Goal: Task Accomplishment & Management: Manage account settings

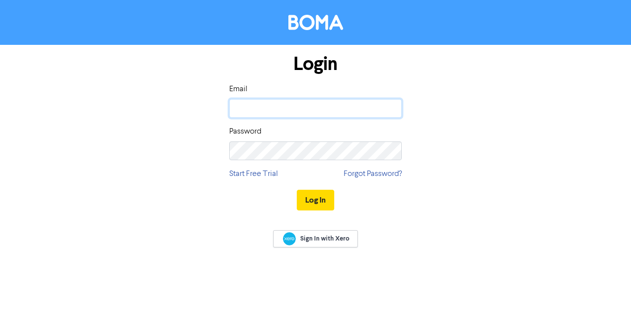
type input "[PERSON_NAME][EMAIL_ADDRESS][DOMAIN_NAME]"
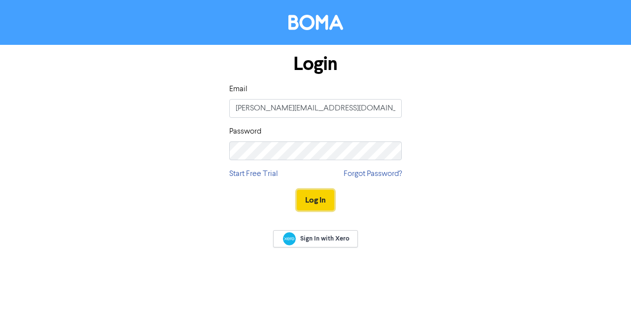
click at [319, 198] on button "Log In" at bounding box center [315, 200] width 37 height 21
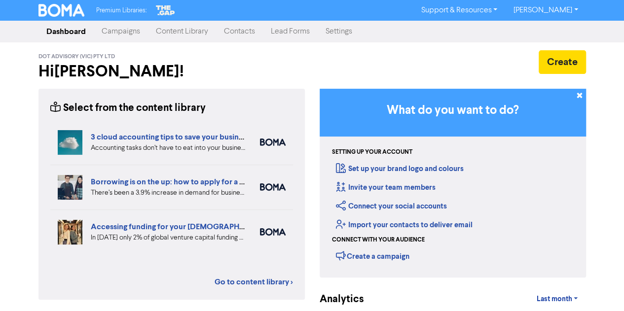
drag, startPoint x: 127, startPoint y: 30, endPoint x: 136, endPoint y: 37, distance: 11.6
click at [127, 30] on link "Campaigns" at bounding box center [121, 32] width 54 height 20
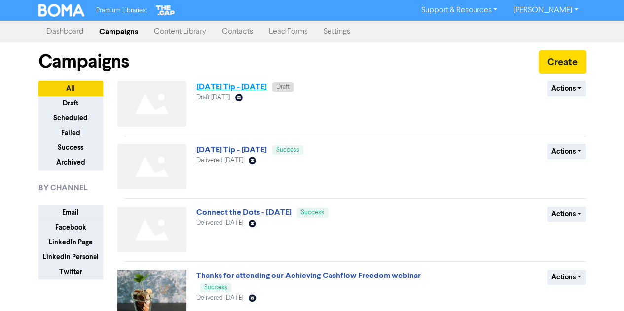
click at [267, 88] on link "[DATE] Tip - [DATE]" at bounding box center [231, 87] width 71 height 10
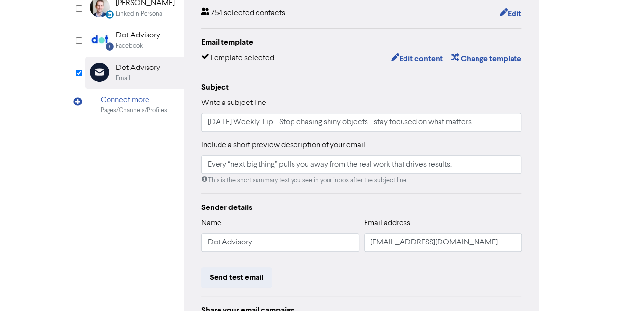
scroll to position [49, 0]
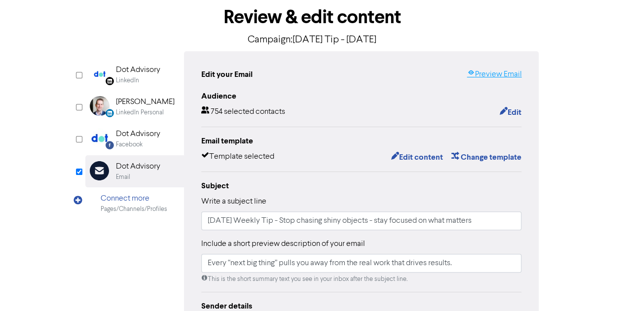
click at [501, 75] on link "Preview Email" at bounding box center [493, 75] width 55 height 12
drag, startPoint x: 278, startPoint y: 223, endPoint x: 379, endPoint y: 224, distance: 100.6
click at [379, 224] on input "[DATE] Weekly Tip - Stop chasing shiny objects - stay focused on what matters" at bounding box center [361, 221] width 320 height 19
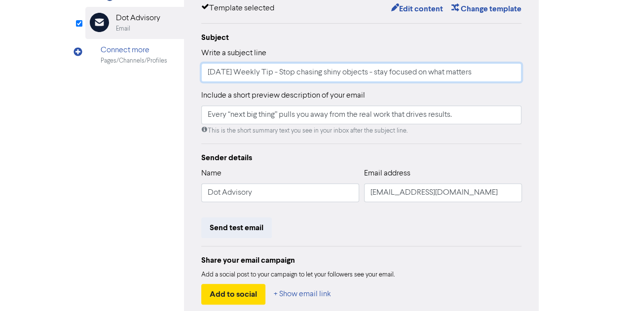
scroll to position [252, 0]
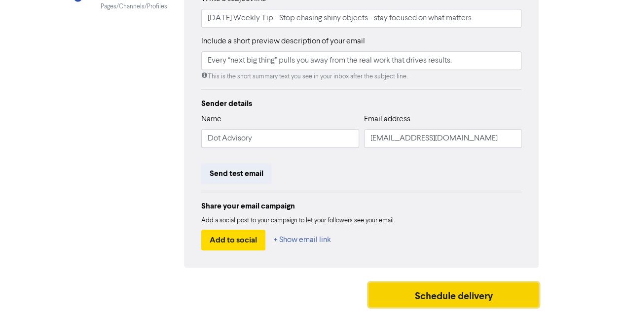
click at [444, 298] on button "Schedule delivery" at bounding box center [453, 295] width 171 height 25
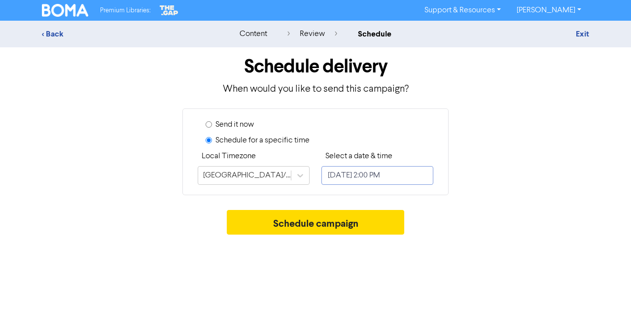
click at [400, 182] on input "[DATE] 2:00 PM" at bounding box center [377, 175] width 112 height 19
select select "9"
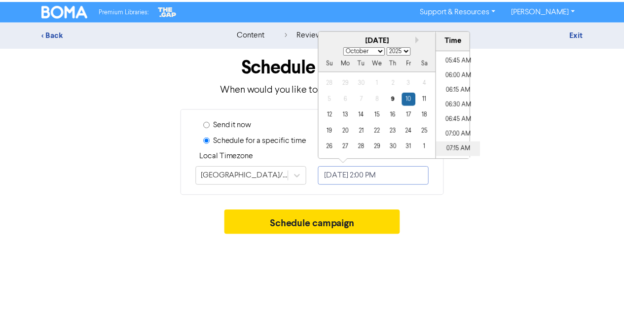
scroll to position [387, 0]
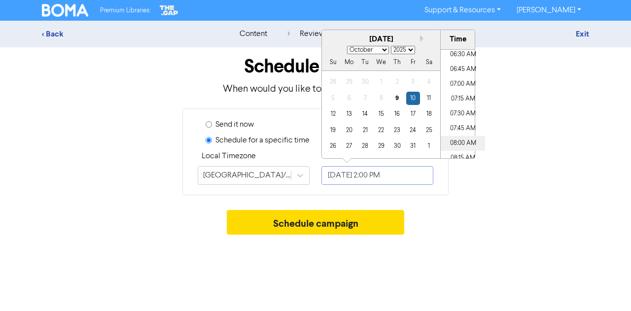
click at [464, 143] on li "08:00 AM" at bounding box center [463, 143] width 44 height 15
type input "[DATE] 8:00 AM"
click at [454, 216] on div "Schedule campaign" at bounding box center [315, 225] width 547 height 30
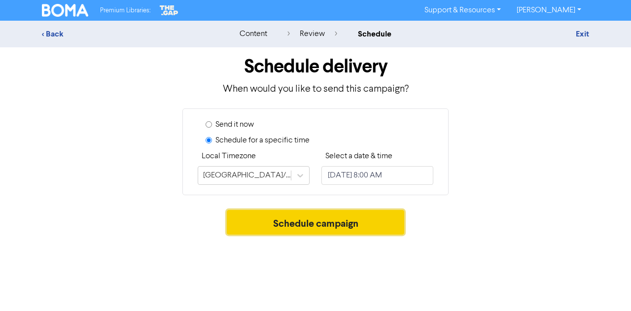
click at [328, 226] on button "Schedule campaign" at bounding box center [316, 222] width 178 height 25
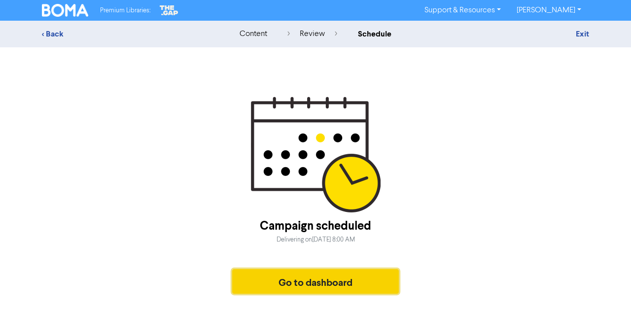
click at [347, 283] on button "Go to dashboard" at bounding box center [315, 281] width 167 height 25
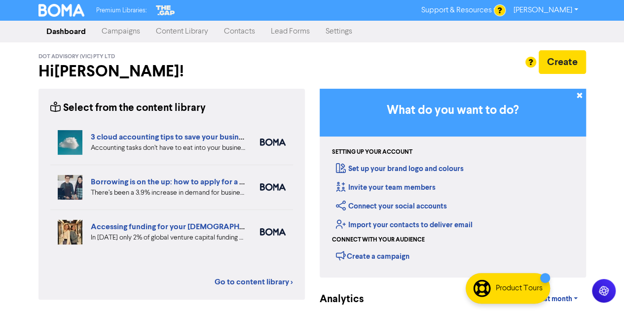
drag, startPoint x: 122, startPoint y: 30, endPoint x: 129, endPoint y: 36, distance: 9.8
click at [122, 30] on link "Campaigns" at bounding box center [121, 32] width 54 height 20
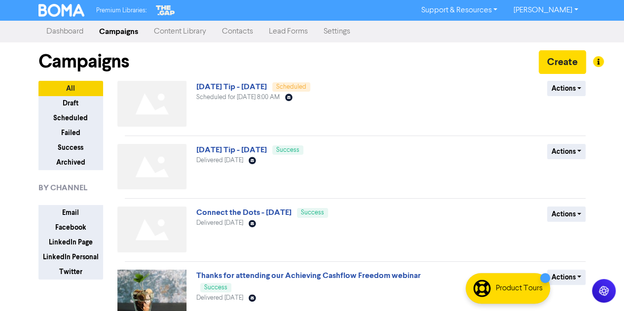
click at [267, 152] on link "[DATE] Tip - [DATE]" at bounding box center [231, 150] width 71 height 10
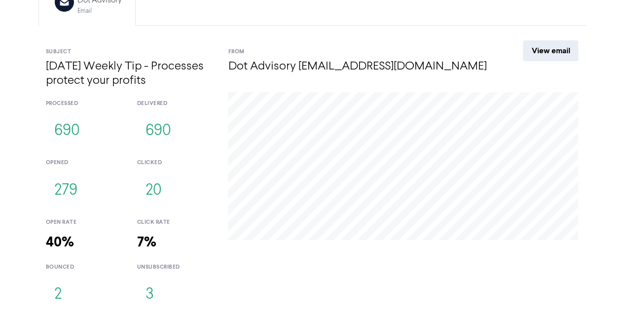
scroll to position [107, 0]
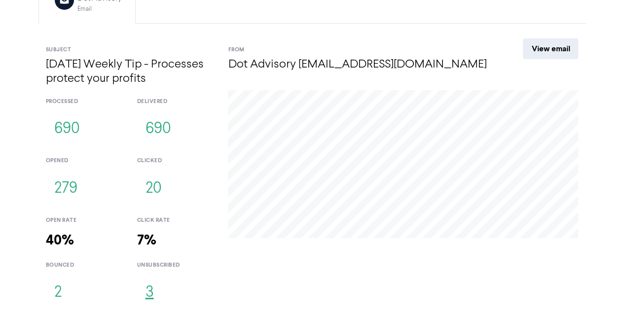
click at [150, 291] on button "3" at bounding box center [149, 293] width 25 height 33
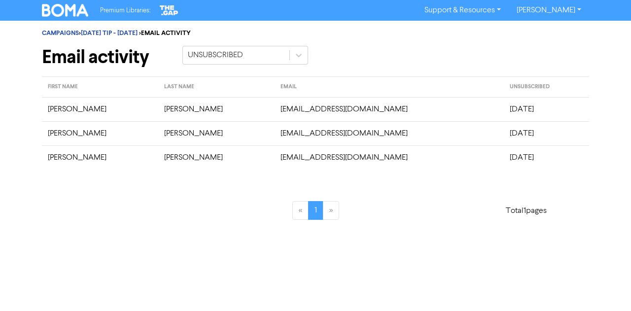
click at [138, 32] on link "[DATE] TIP - [DATE]" at bounding box center [109, 33] width 57 height 8
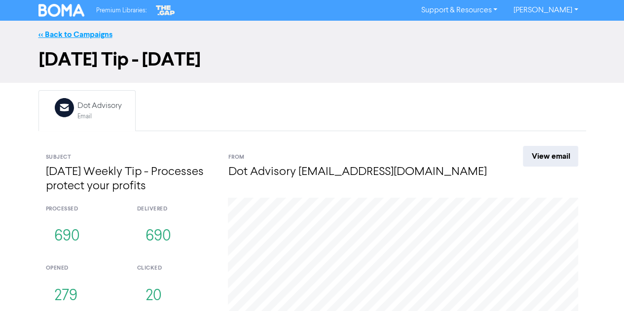
click at [61, 35] on link "<< Back to Campaigns" at bounding box center [75, 35] width 74 height 10
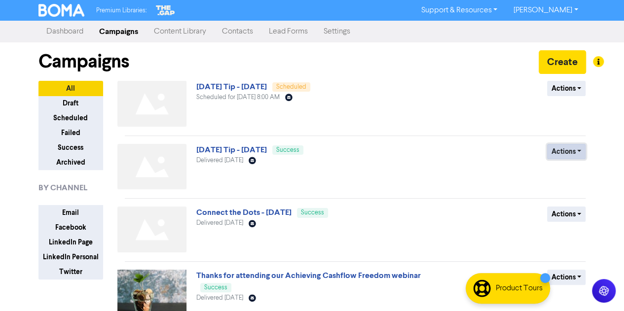
click at [568, 148] on button "Actions" at bounding box center [566, 151] width 39 height 15
click at [567, 190] on button "Archive" at bounding box center [584, 188] width 78 height 16
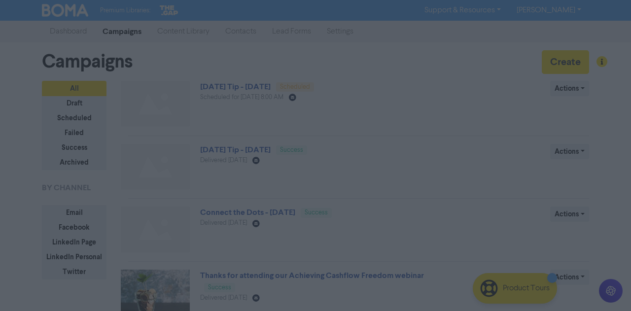
click at [280, 102] on button "ok" at bounding box center [273, 102] width 73 height 25
